Goal: Obtain resource: Obtain resource

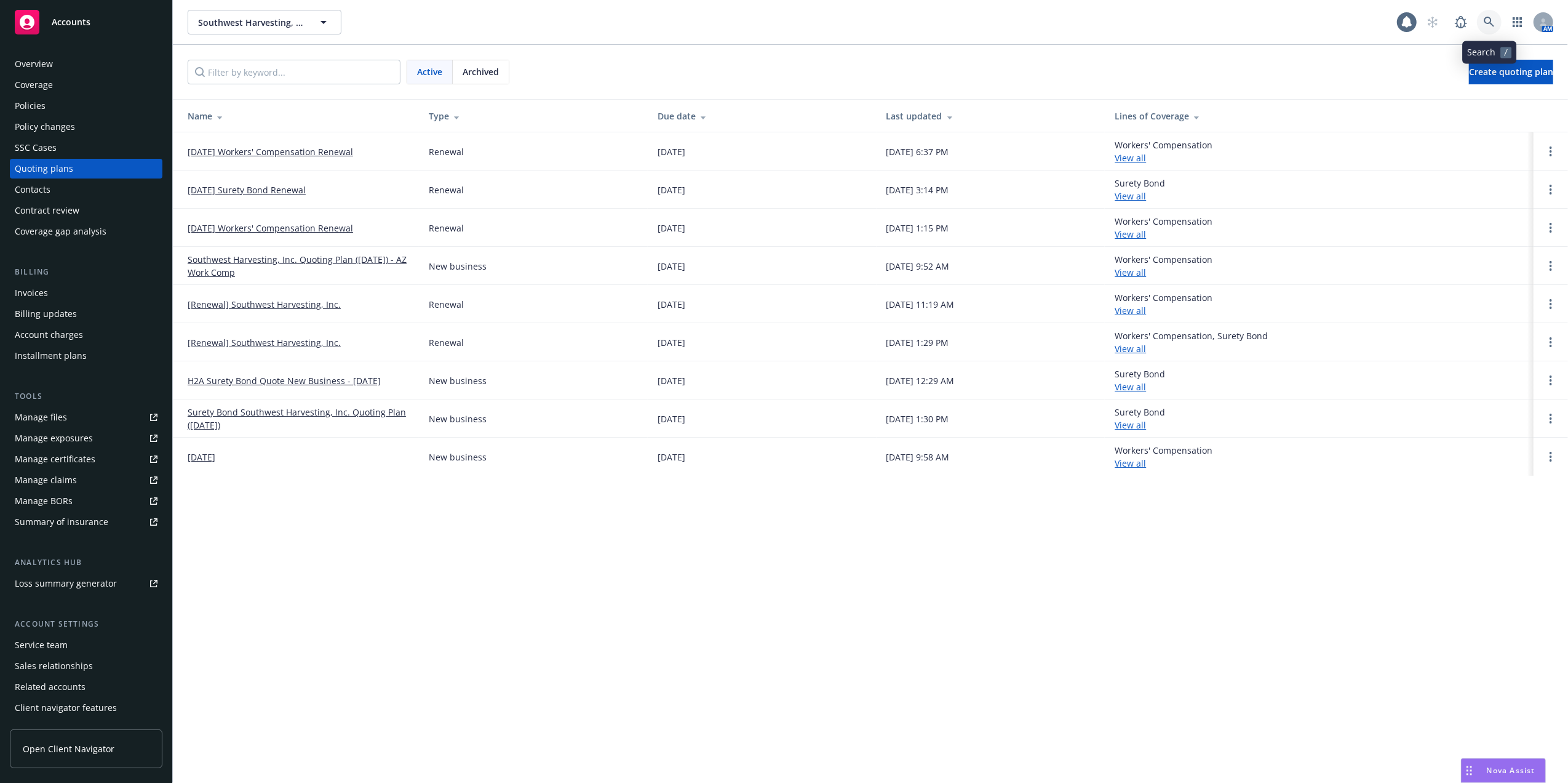
click at [1489, 22] on icon at bounding box center [1490, 22] width 11 height 11
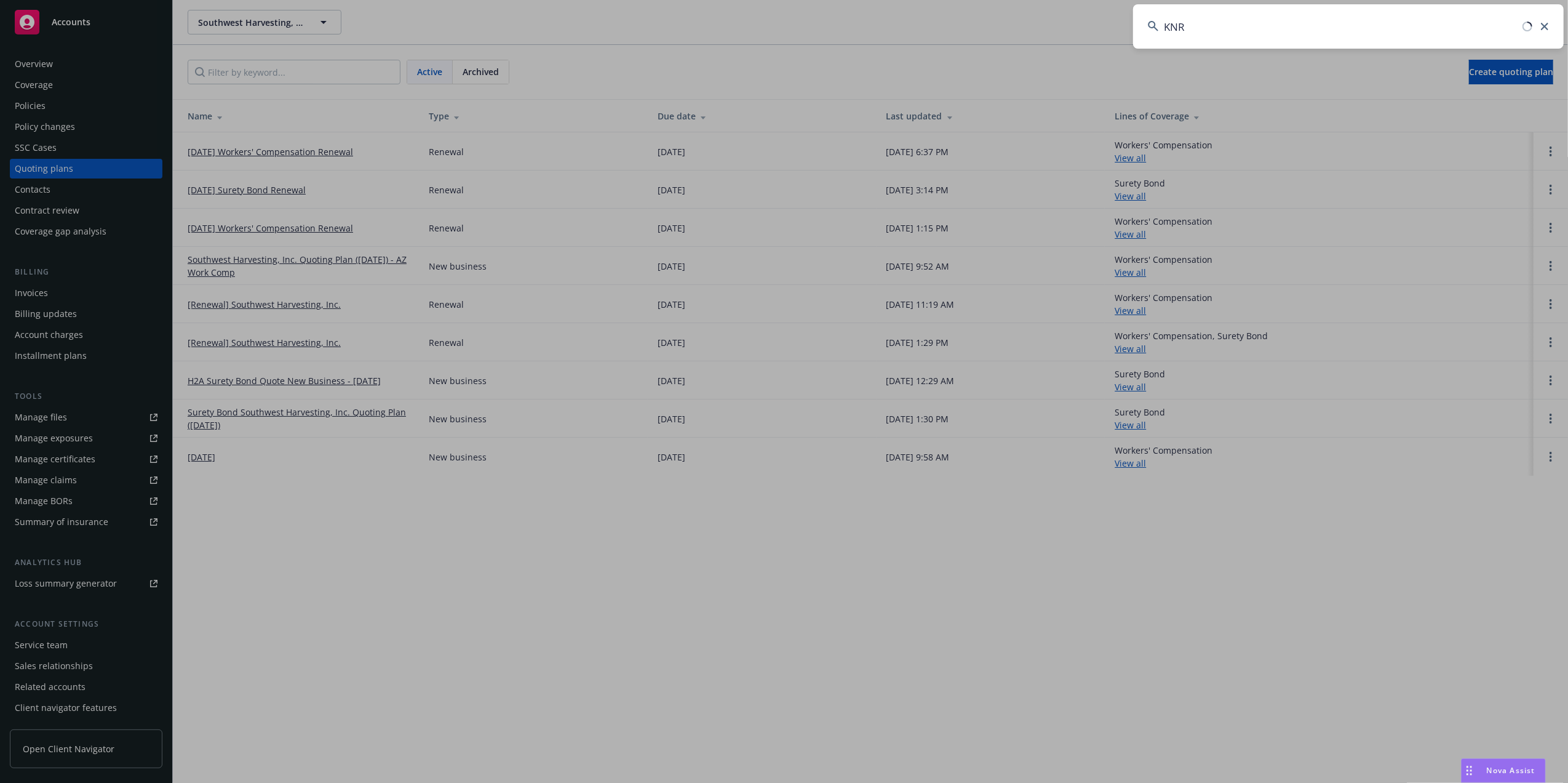
type input "KNR E"
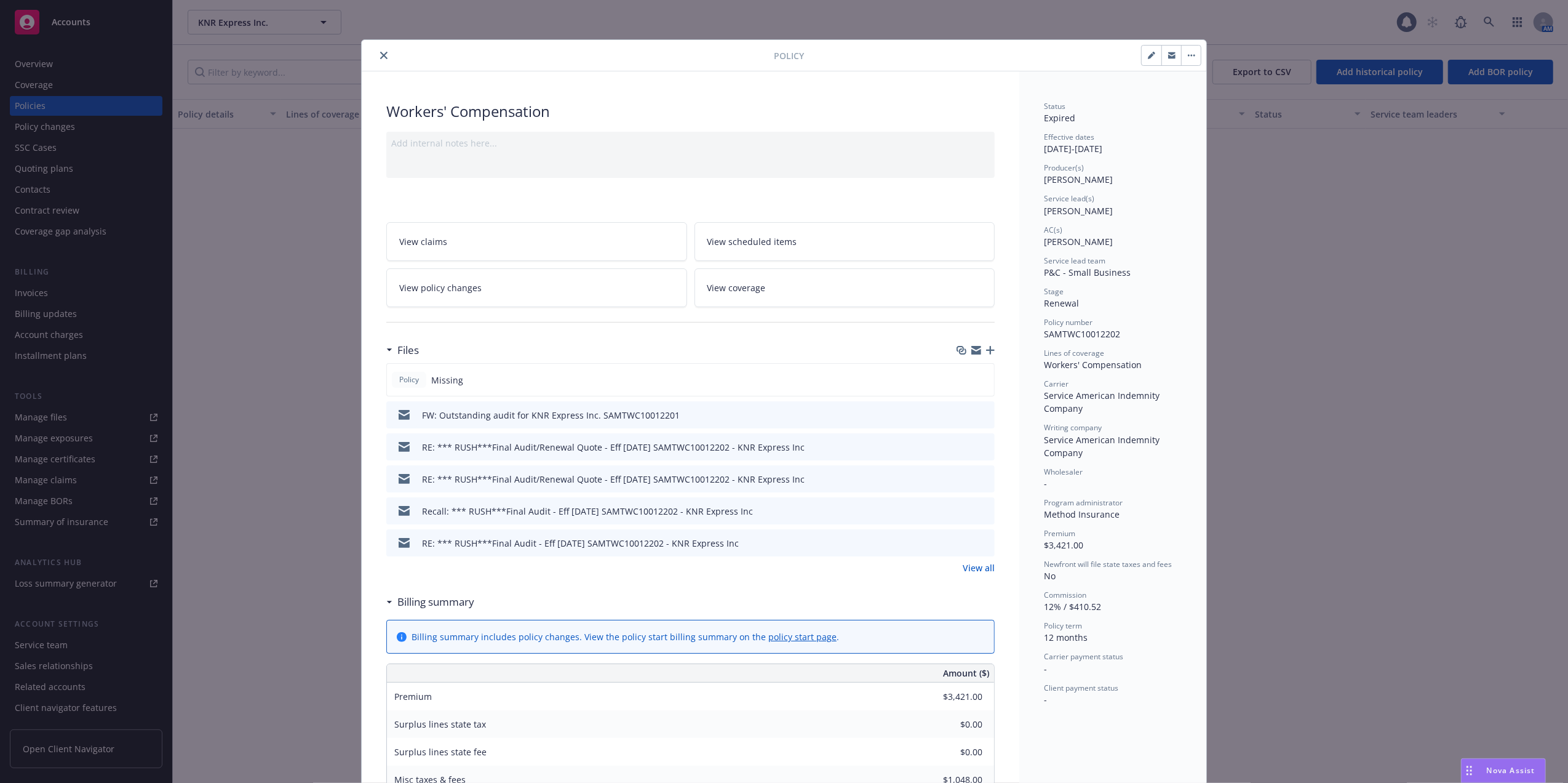
click at [380, 53] on icon "close" at bounding box center [383, 55] width 7 height 7
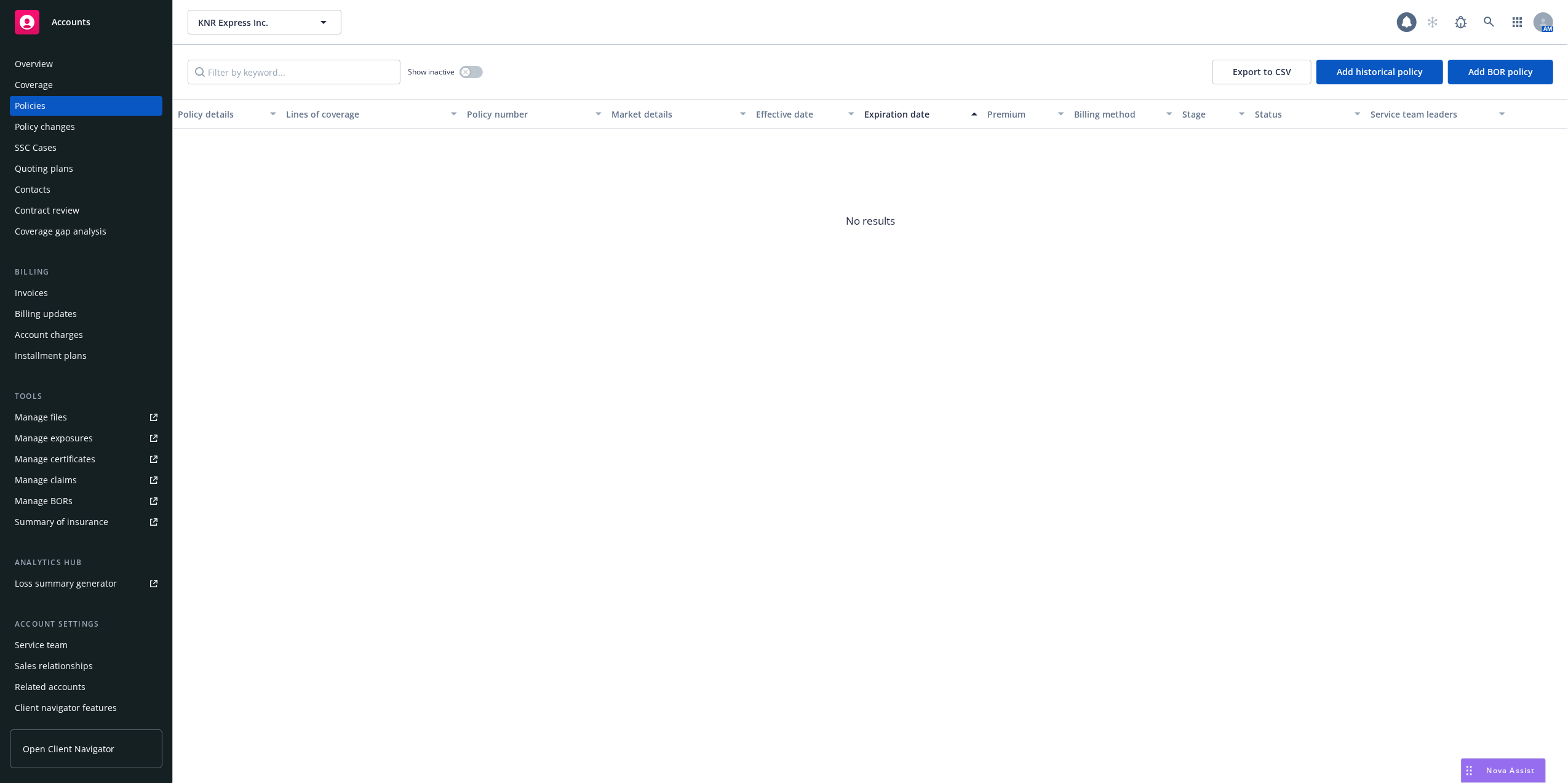
click at [34, 168] on div "Quoting plans" at bounding box center [44, 169] width 59 height 20
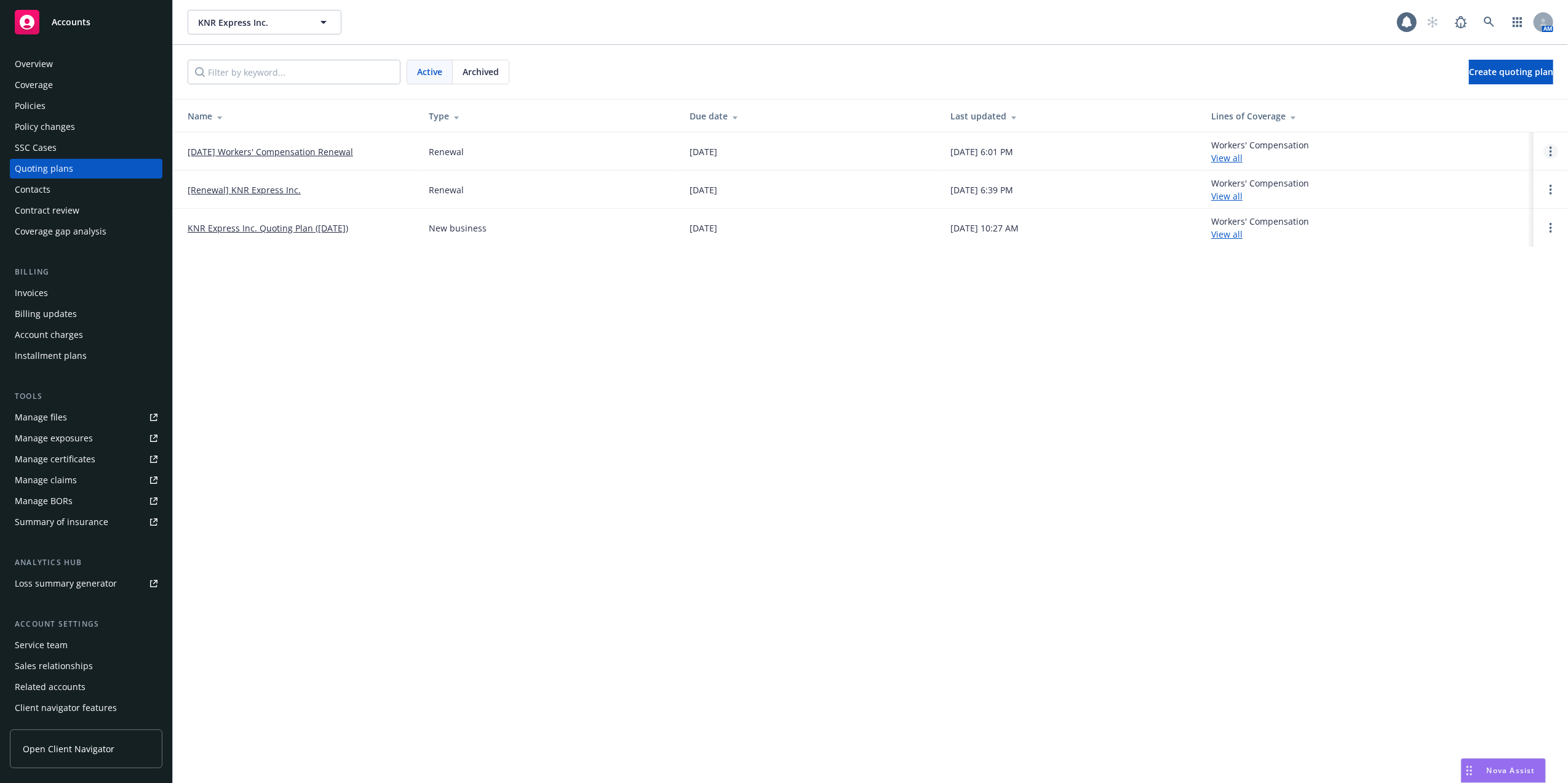
click at [1550, 149] on circle "Open options" at bounding box center [1550, 148] width 2 height 2
click at [1484, 64] on span "Copy logging email" at bounding box center [1488, 69] width 108 height 11
